Goal: Navigation & Orientation: Find specific page/section

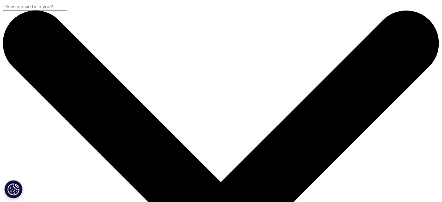
checkbox input "true"
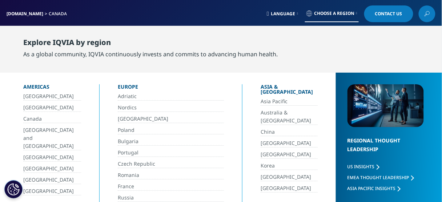
click at [31, 120] on link "Canada" at bounding box center [52, 119] width 58 height 8
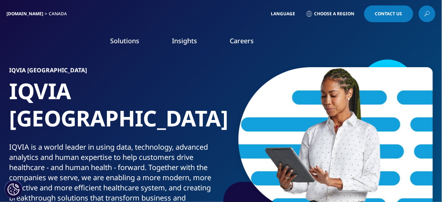
click at [173, 12] on div "IQVIA.COM Canada Language Choose a Region Contact Us" at bounding box center [221, 13] width 429 height 17
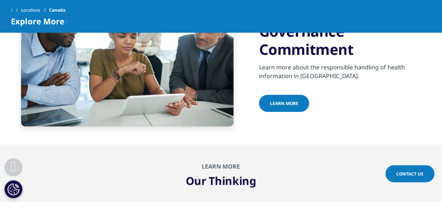
scroll to position [459, 0]
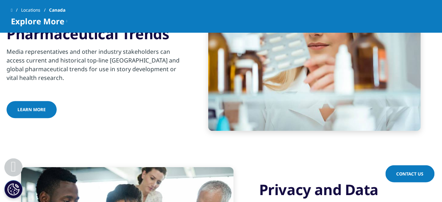
drag, startPoint x: 446, startPoint y: 9, endPoint x: 413, endPoint y: 4, distance: 33.1
click at [413, 4] on div "Locations Canada" at bounding box center [221, 10] width 420 height 13
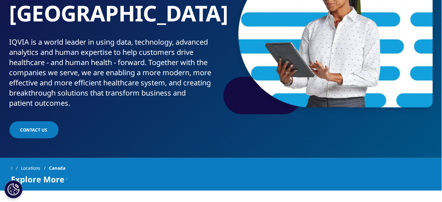
scroll to position [0, 0]
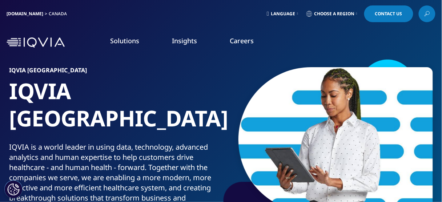
click at [33, 137] on link "DISCOVER CAREERS" at bounding box center [61, 140] width 101 height 6
